Goal: Transaction & Acquisition: Register for event/course

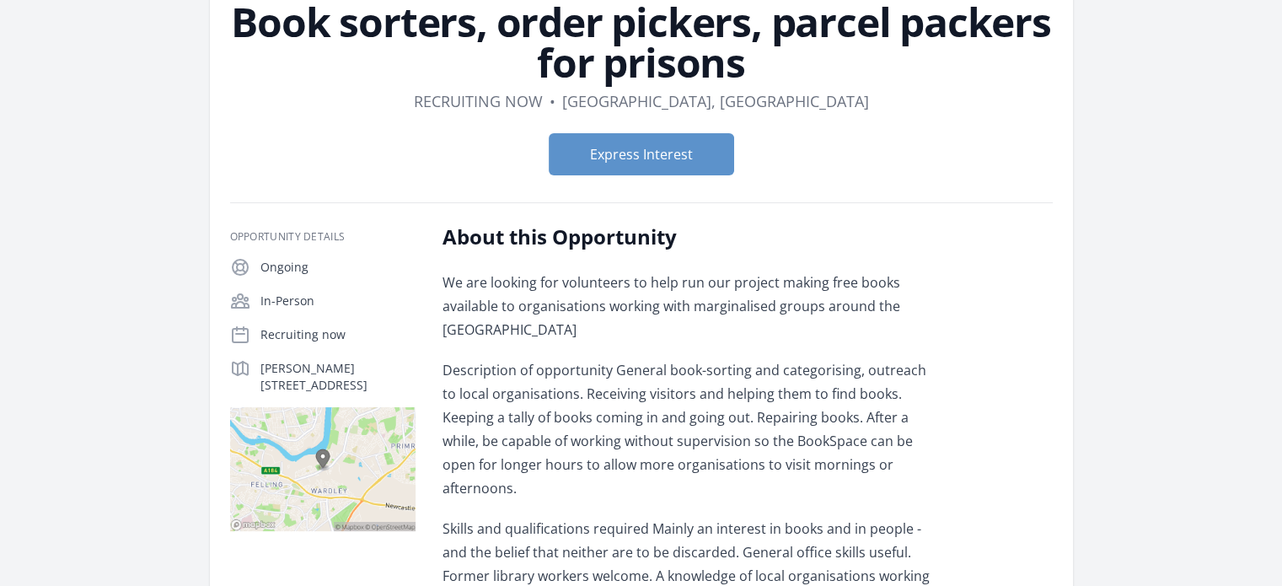
scroll to position [125, 0]
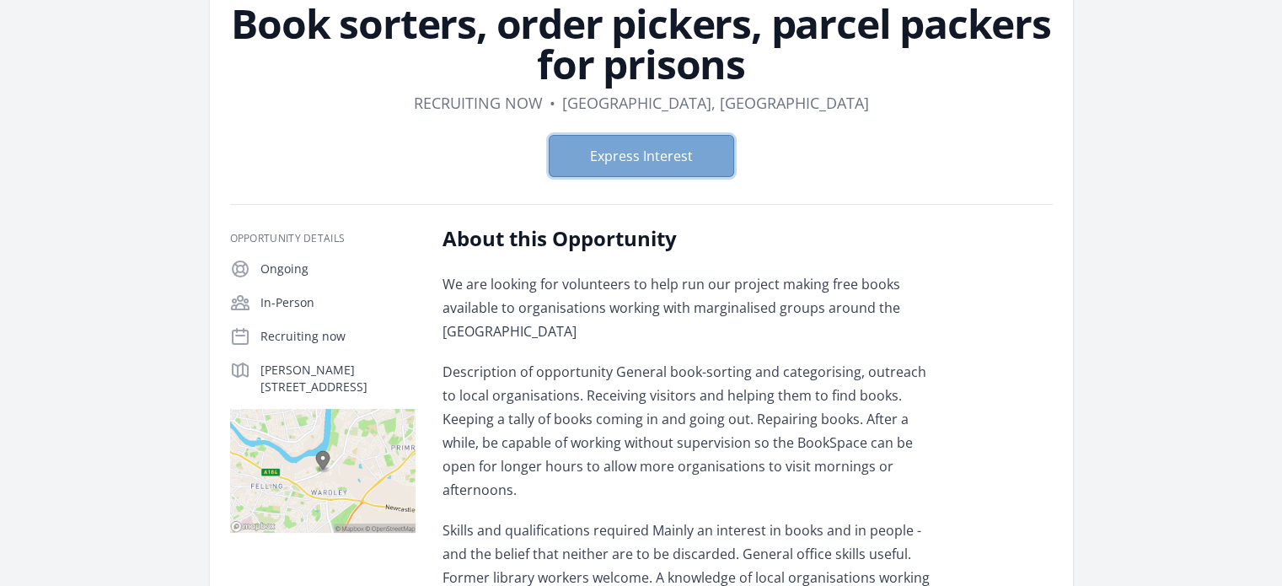
click at [670, 168] on button "Express Interest" at bounding box center [640, 156] width 185 height 42
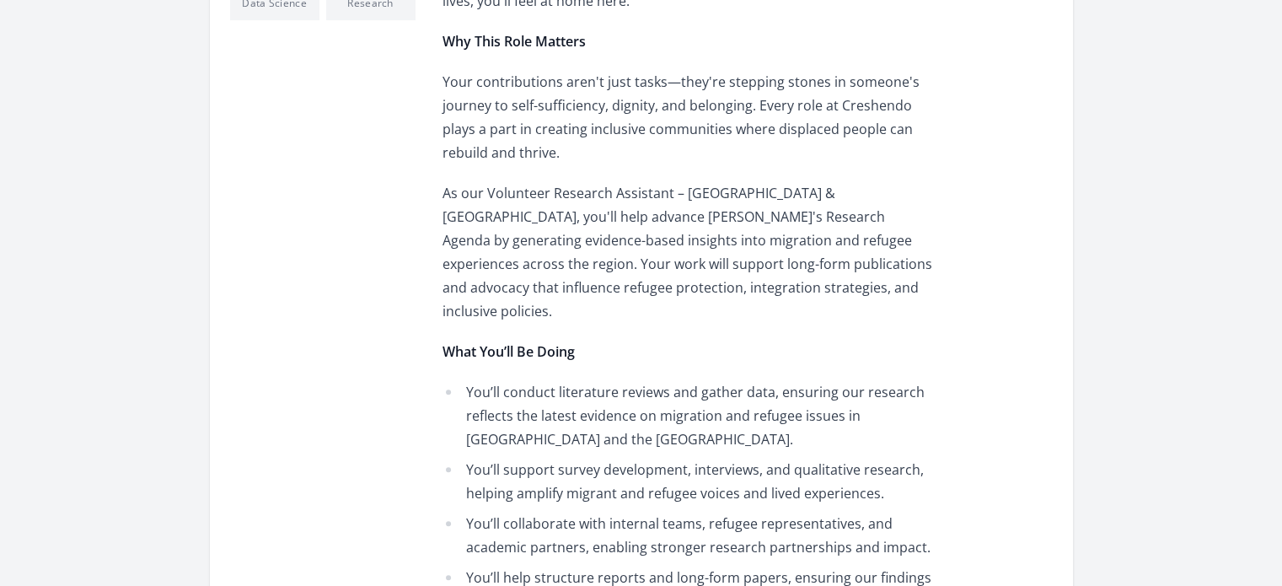
scroll to position [718, 0]
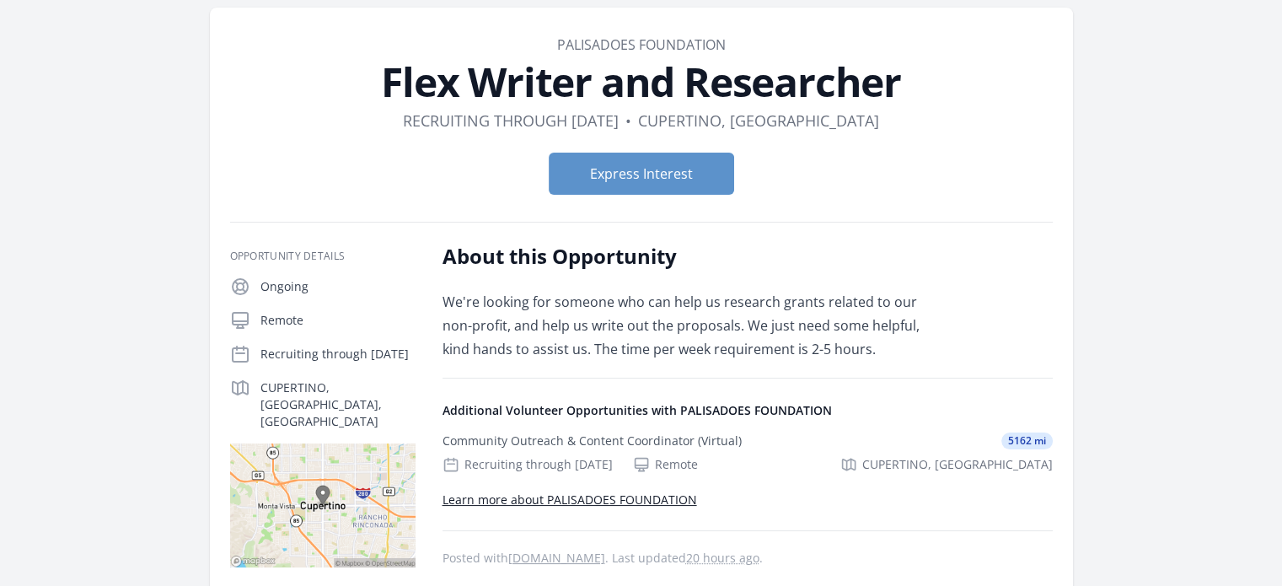
scroll to position [67, 0]
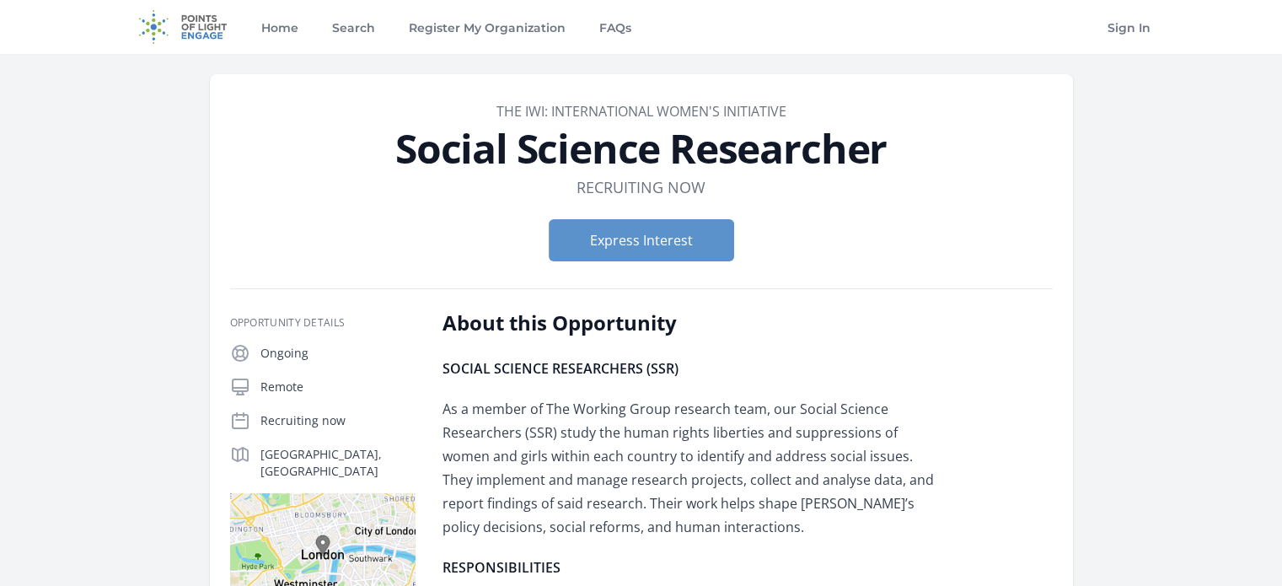
scroll to position [40, 0]
